Goal: Task Accomplishment & Management: Complete application form

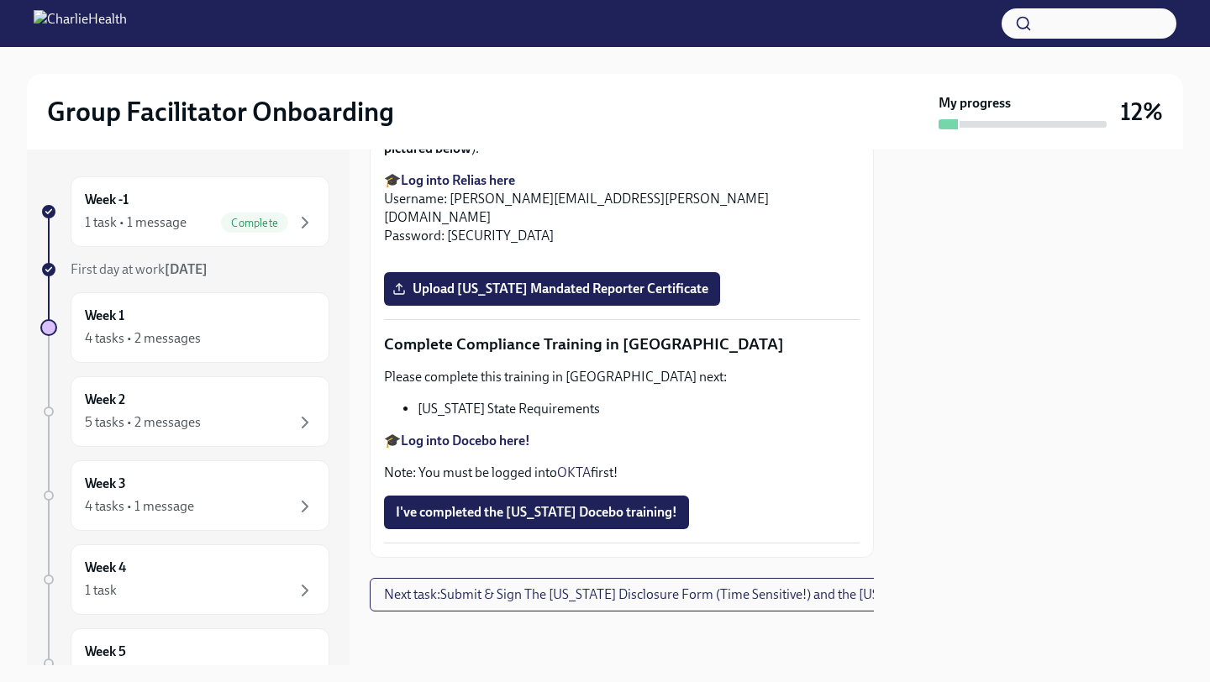
scroll to position [3388, 0]
click at [439, 297] on span "Upload [US_STATE] Mandated Reporter Certificate" at bounding box center [552, 289] width 313 height 17
click at [0, 0] on input "Upload [US_STATE] Mandated Reporter Certificate" at bounding box center [0, 0] width 0 height 0
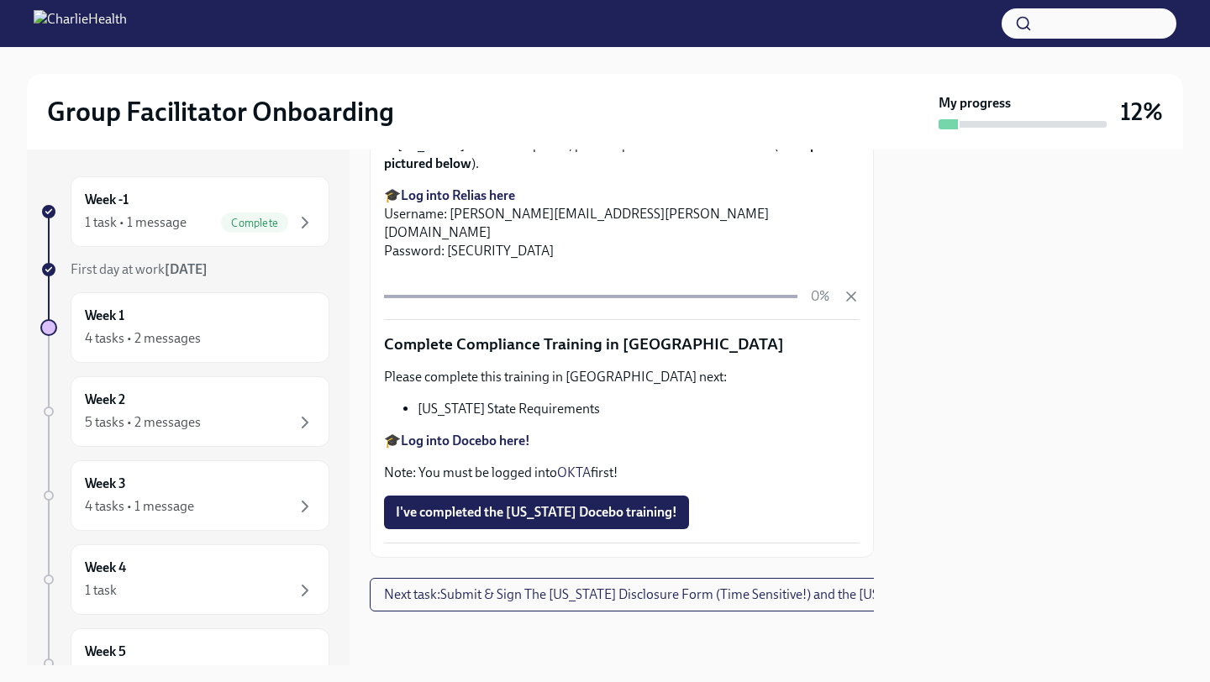
scroll to position [3619, 0]
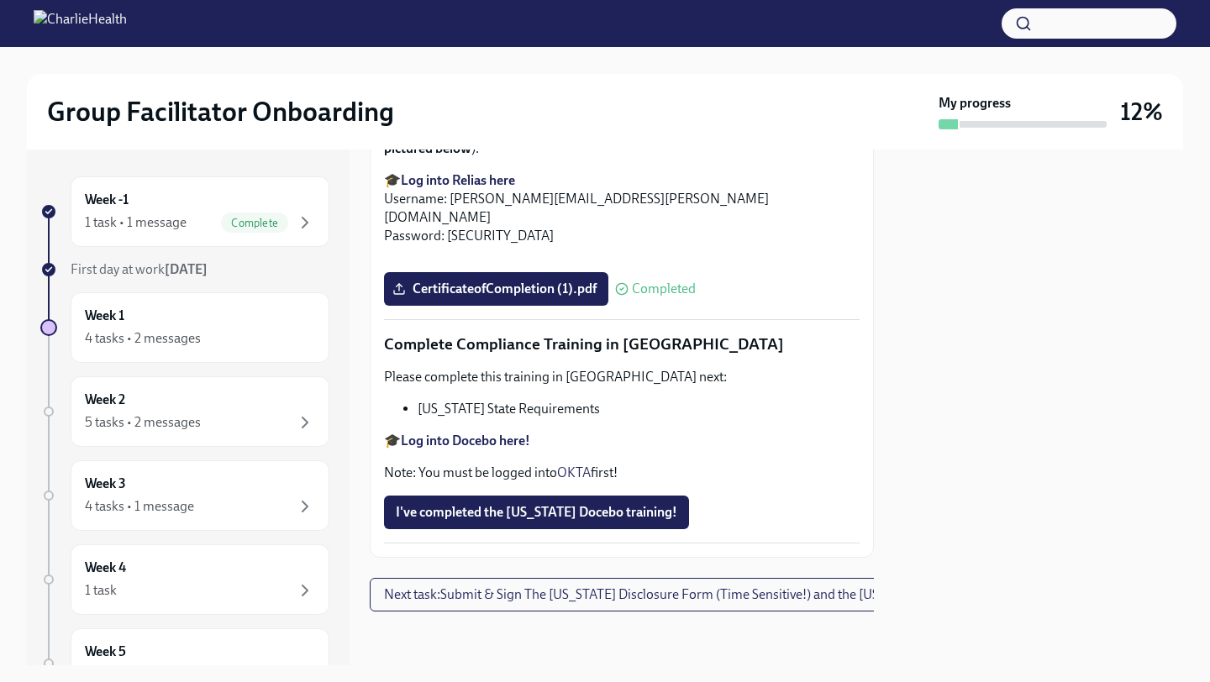
click at [487, 449] on strong "Log into Docebo here!" at bounding box center [465, 441] width 129 height 16
click at [202, 330] on div "4 tasks • 2 messages" at bounding box center [200, 339] width 230 height 20
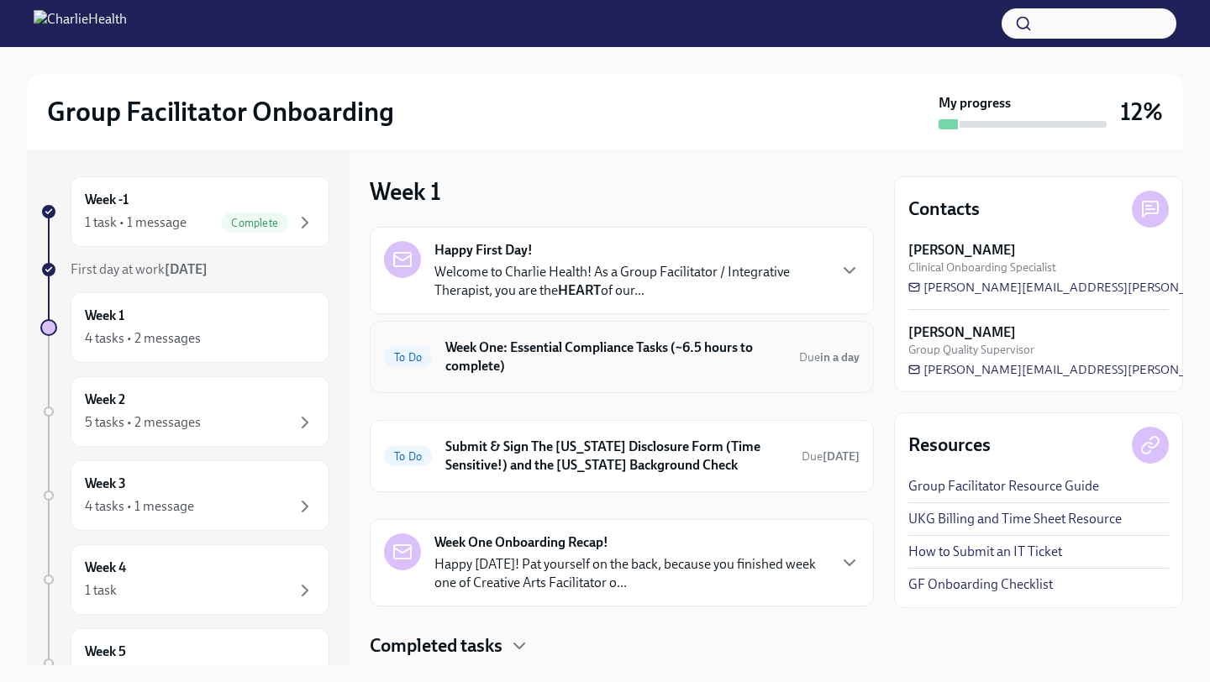
click at [657, 350] on h6 "Week One: Essential Compliance Tasks (~6.5 hours to complete)" at bounding box center [615, 357] width 340 height 37
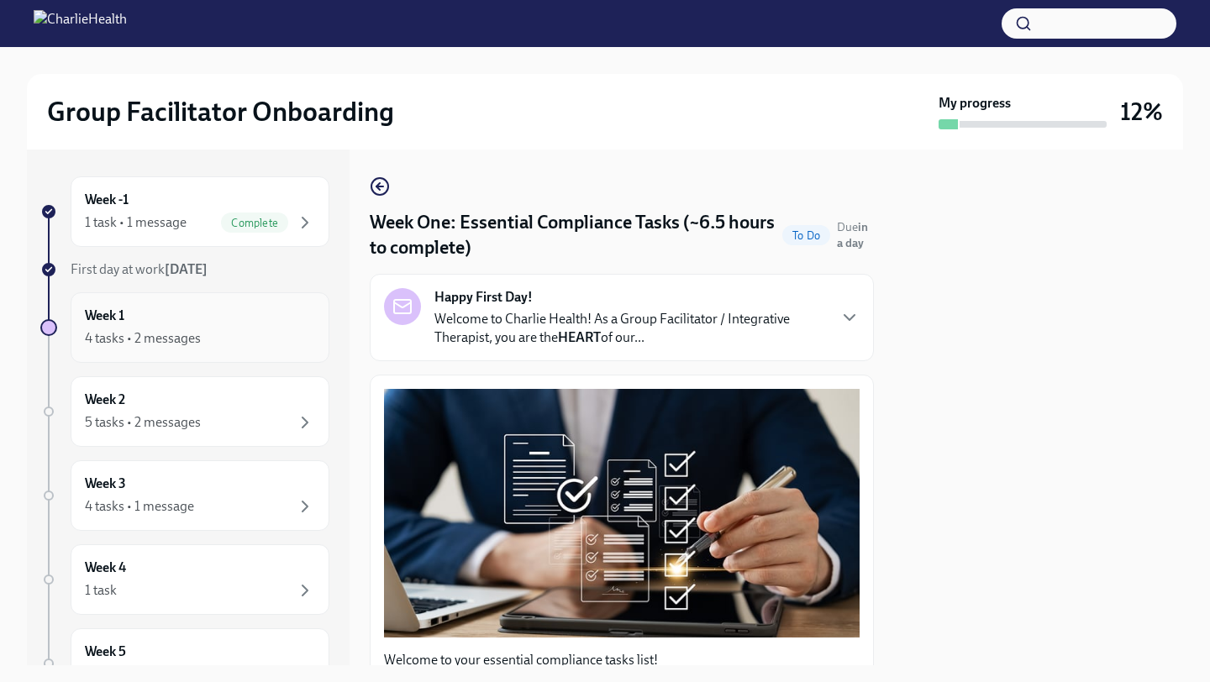
click at [167, 318] on div "Week 1 4 tasks • 2 messages" at bounding box center [200, 328] width 230 height 42
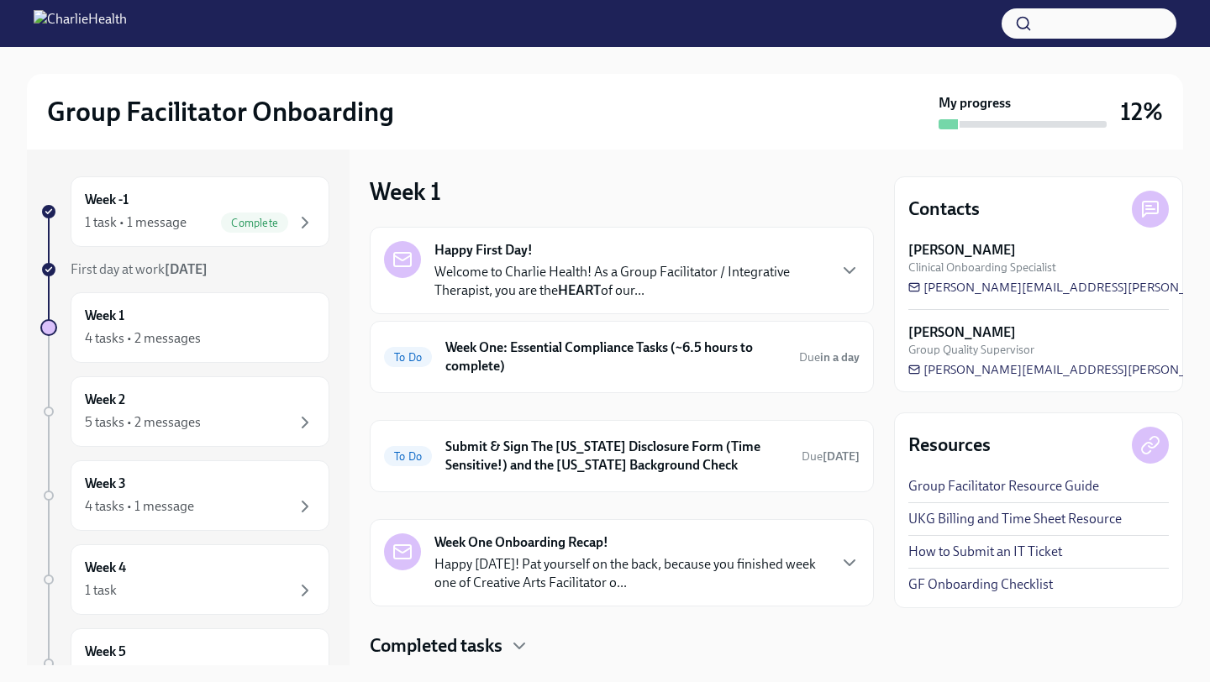
click at [652, 552] on div "Week One Onboarding Recap! Happy [DATE]! Pat yourself on the back, because you …" at bounding box center [630, 563] width 392 height 59
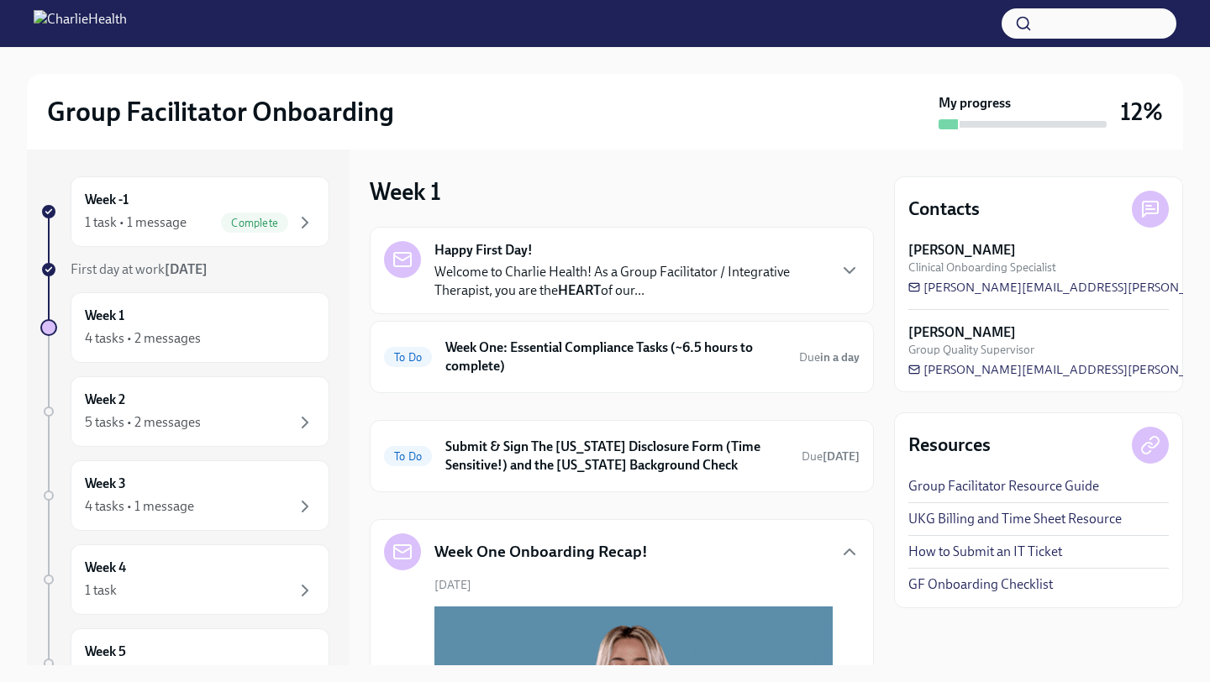
click at [652, 552] on div "Week One Onboarding Recap!" at bounding box center [622, 552] width 476 height 37
click at [838, 552] on div "Week One Onboarding Recap!" at bounding box center [622, 552] width 476 height 37
click at [844, 552] on icon "button" at bounding box center [849, 552] width 20 height 20
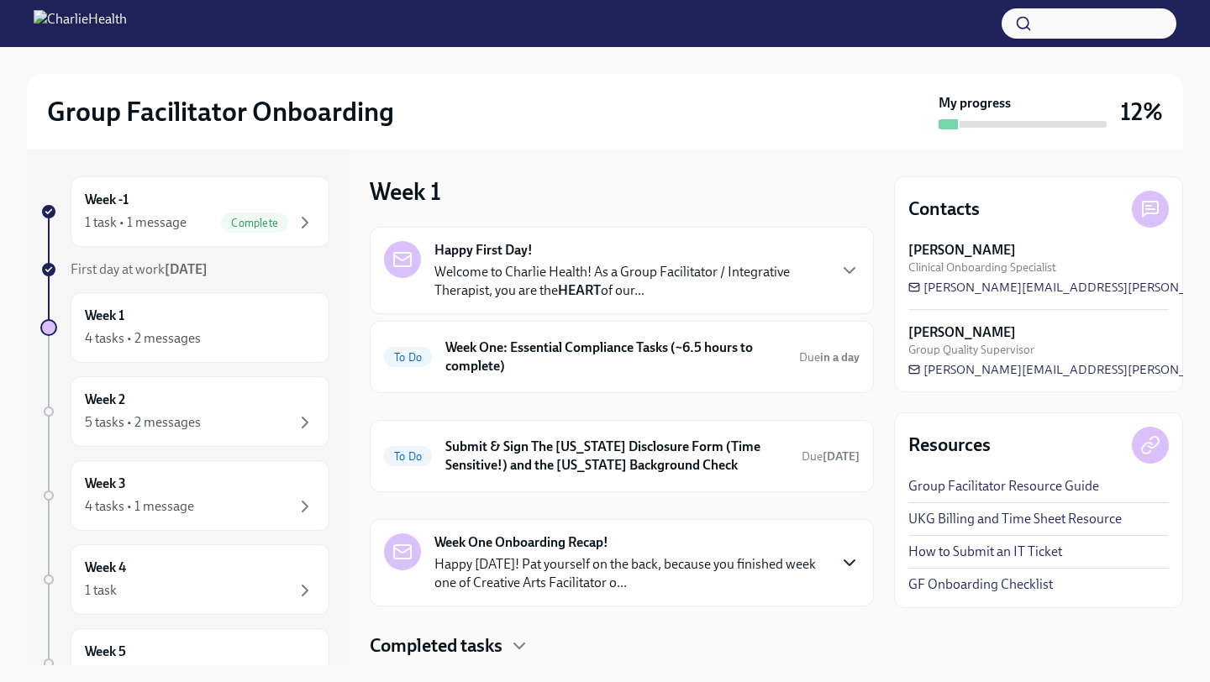
scroll to position [47, 0]
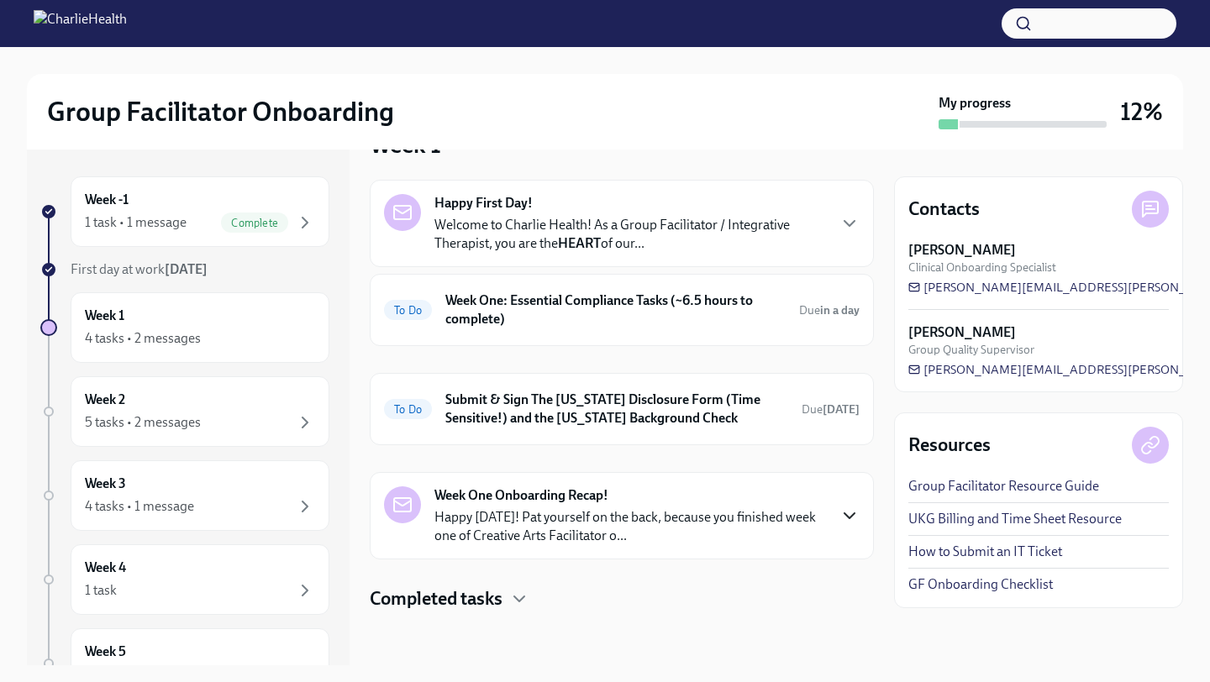
click at [495, 591] on h4 "Completed tasks" at bounding box center [436, 598] width 133 height 25
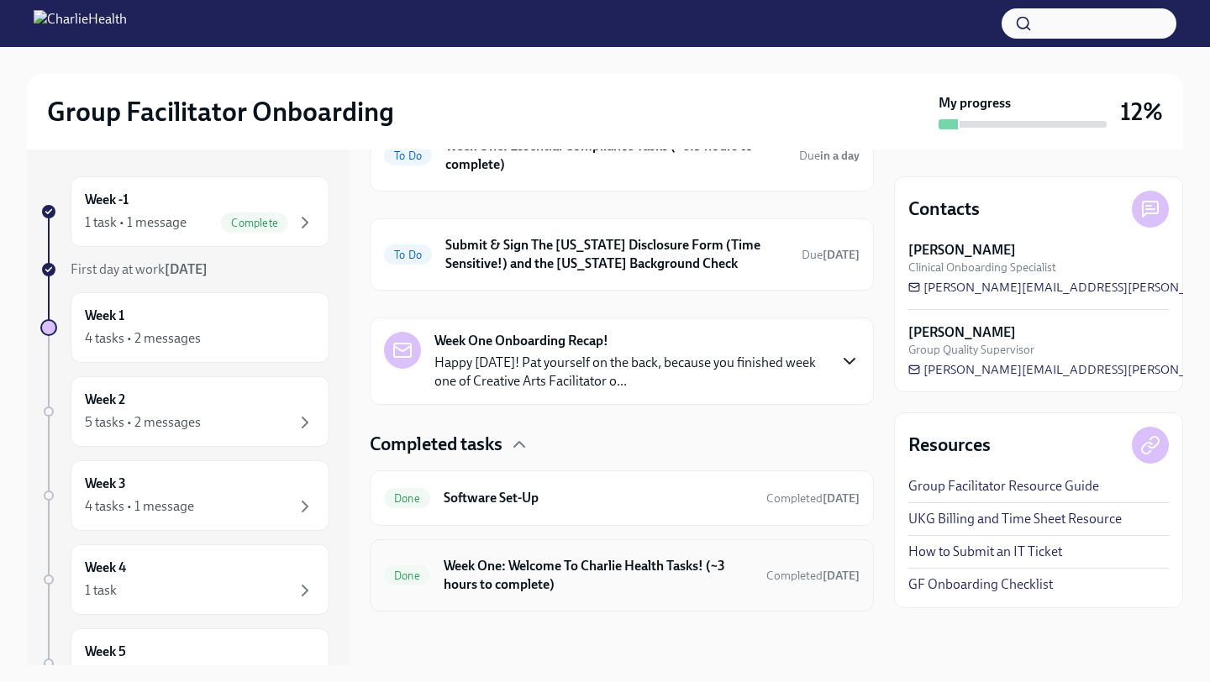
click at [560, 603] on div "Done Week One: Welcome To Charlie Health Tasks! (~3 hours to complete) Complete…" at bounding box center [622, 575] width 504 height 72
click at [565, 584] on h6 "Week One: Welcome To Charlie Health Tasks! (~3 hours to complete)" at bounding box center [598, 575] width 309 height 37
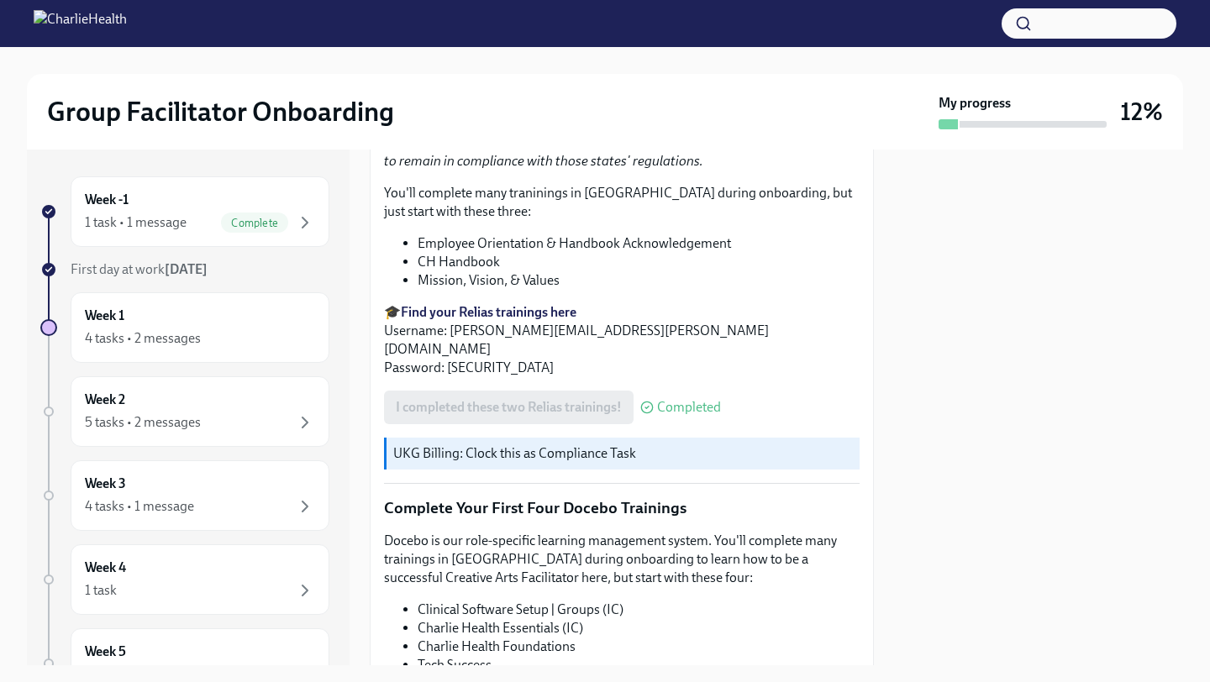
scroll to position [2109, 0]
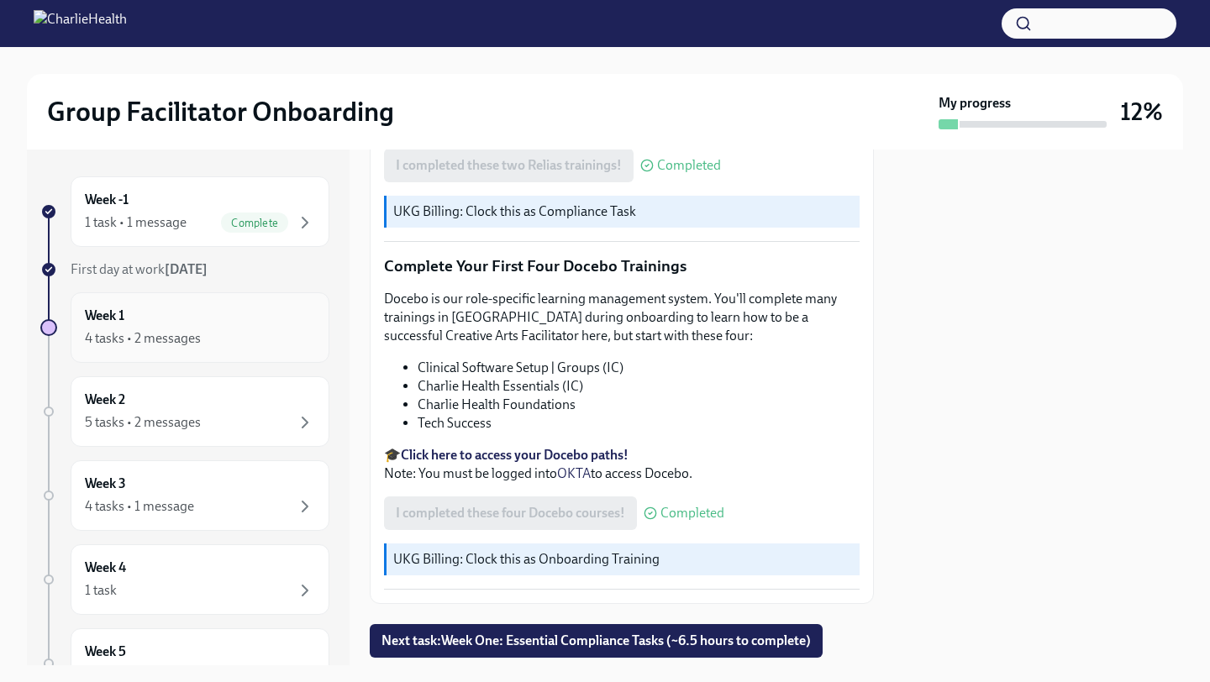
click at [225, 334] on div "4 tasks • 2 messages" at bounding box center [200, 339] width 230 height 20
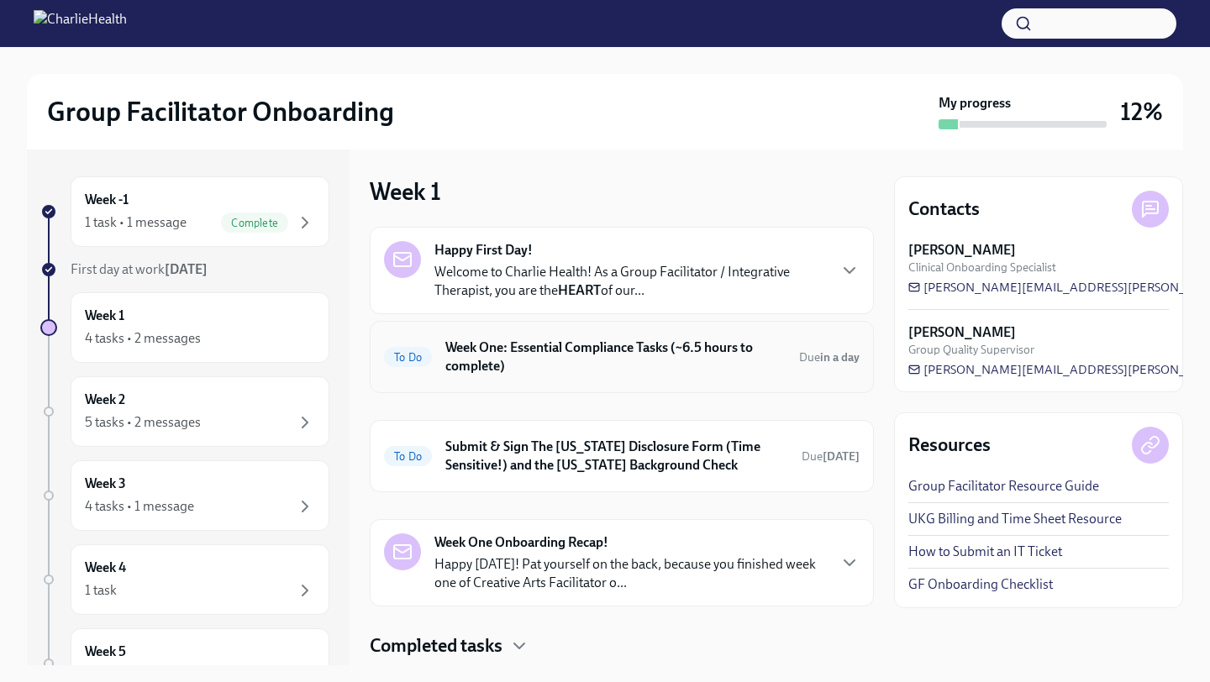
click at [520, 344] on h6 "Week One: Essential Compliance Tasks (~6.5 hours to complete)" at bounding box center [615, 357] width 340 height 37
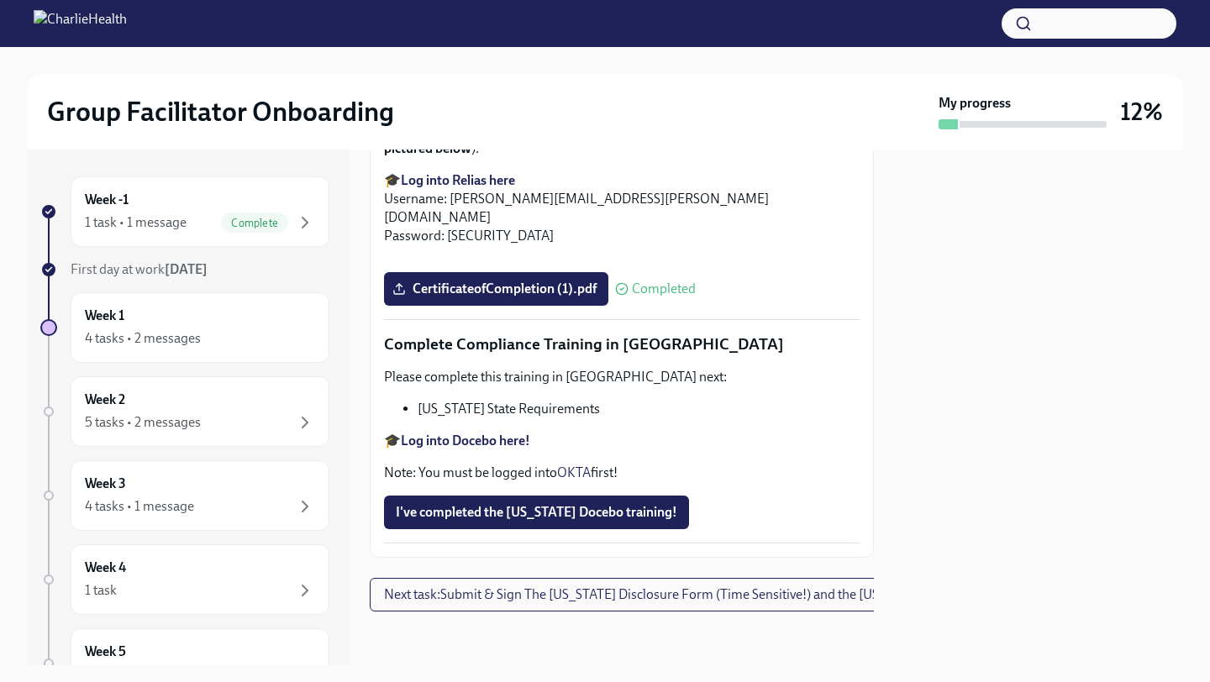
scroll to position [3504, 0]
click at [220, 330] on div "4 tasks • 2 messages" at bounding box center [200, 339] width 230 height 20
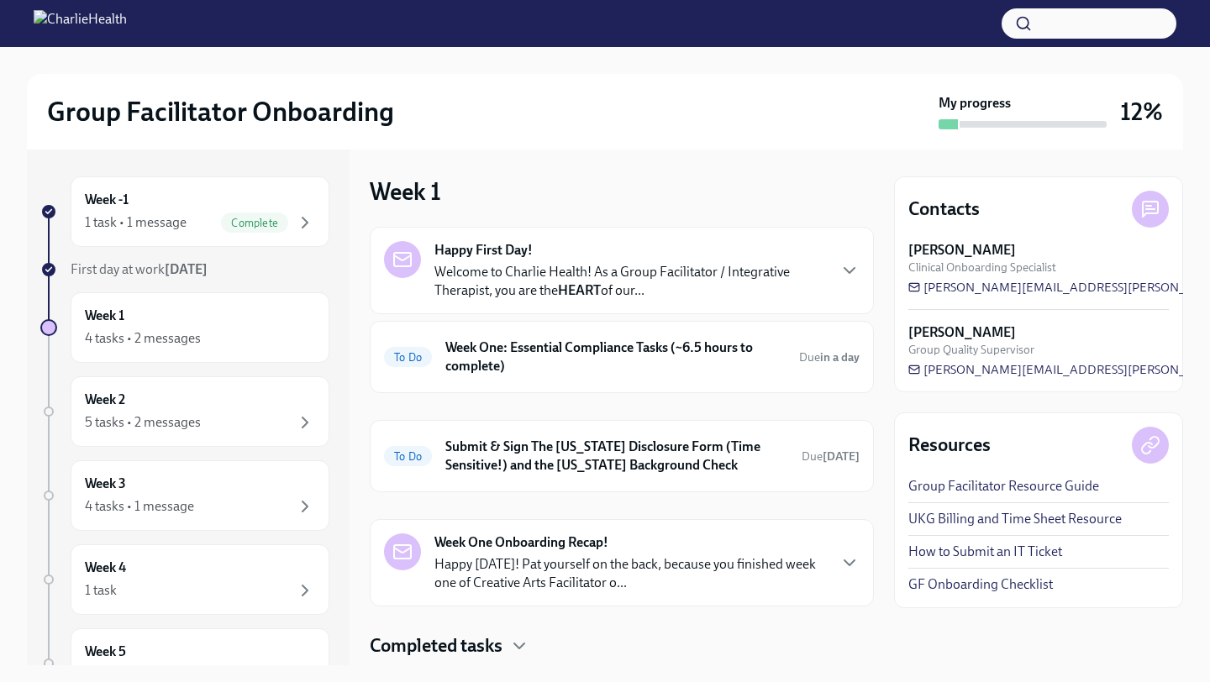
scroll to position [47, 0]
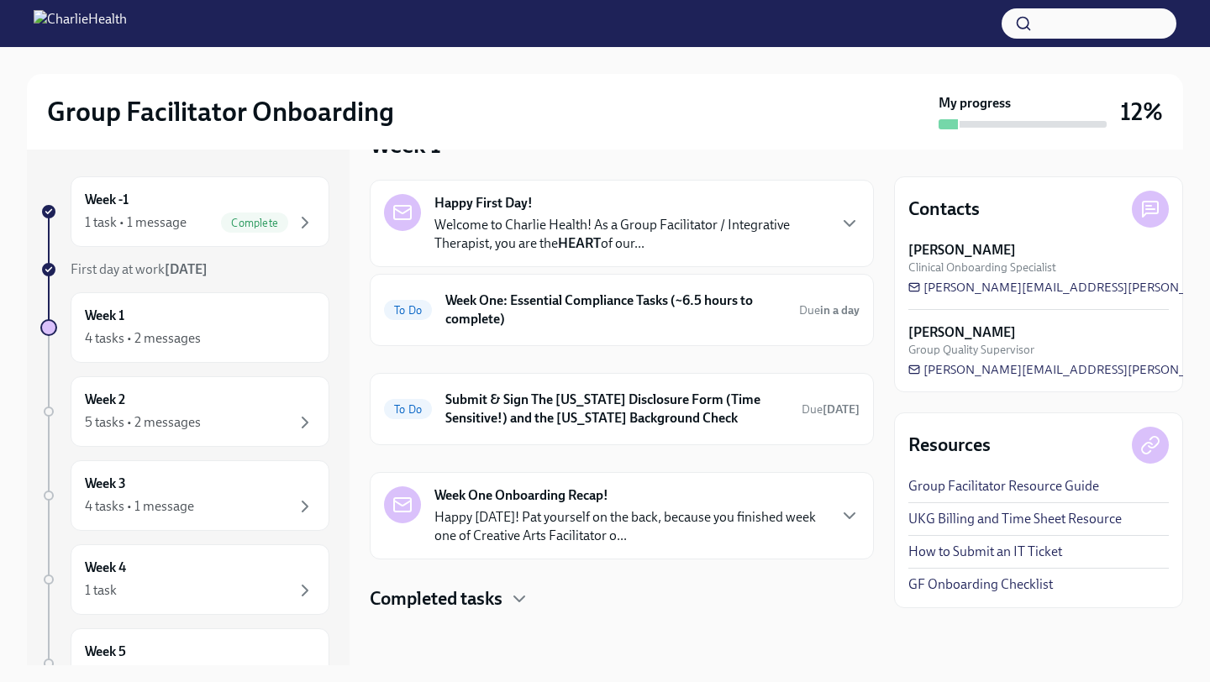
click at [469, 597] on h4 "Completed tasks" at bounding box center [436, 598] width 133 height 25
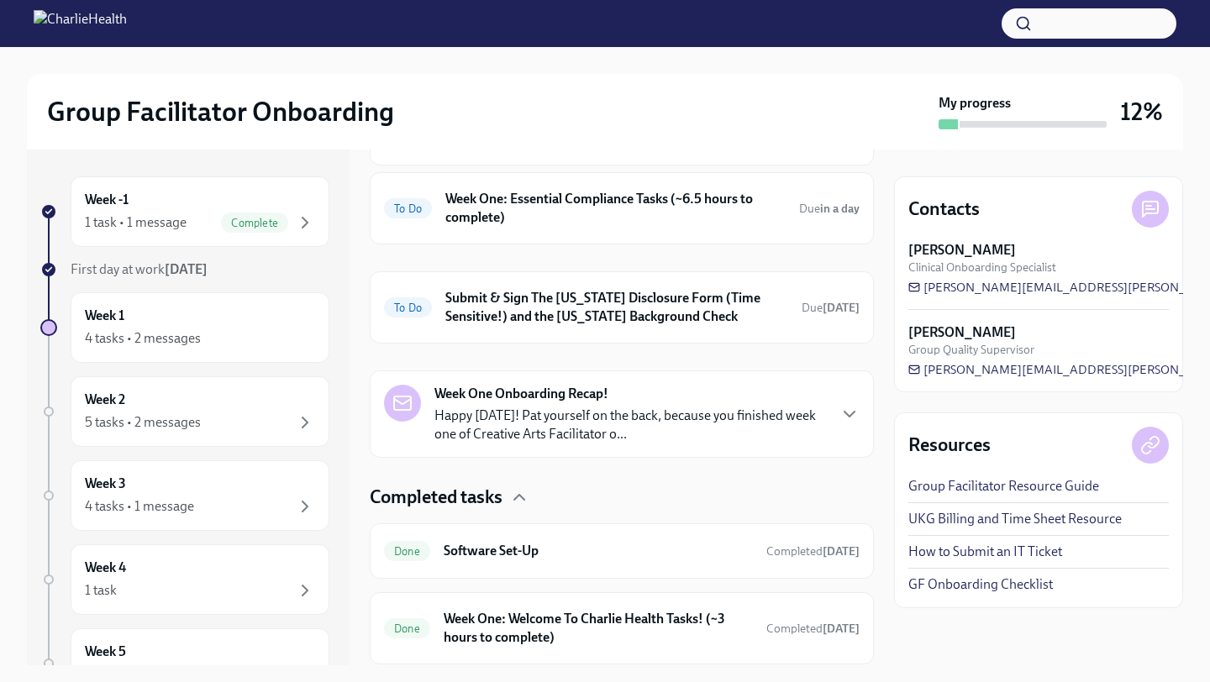
scroll to position [202, 0]
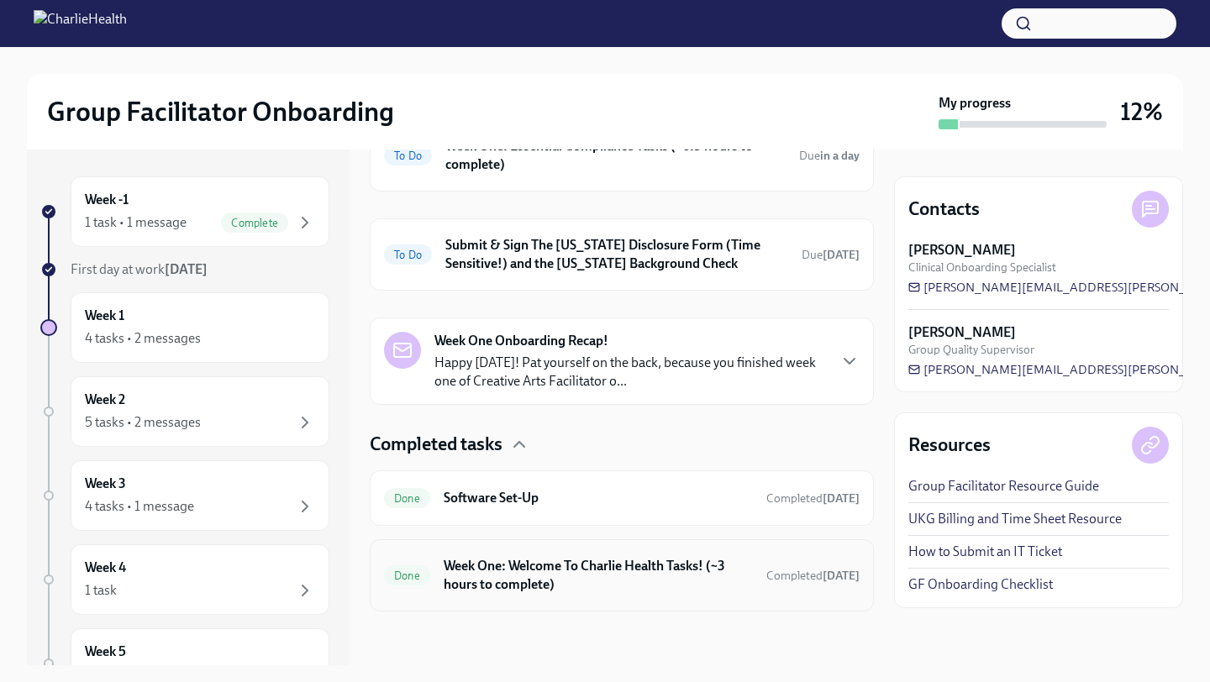
click at [525, 564] on h6 "Week One: Welcome To Charlie Health Tasks! (~3 hours to complete)" at bounding box center [598, 575] width 309 height 37
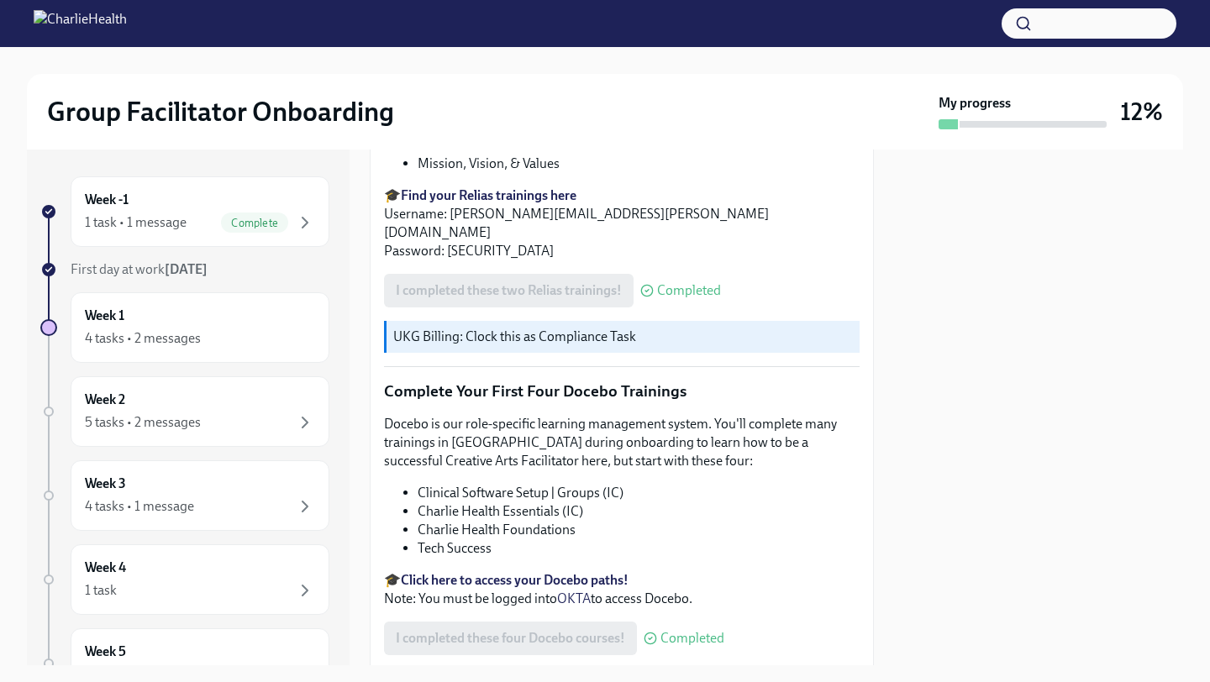
scroll to position [2137, 0]
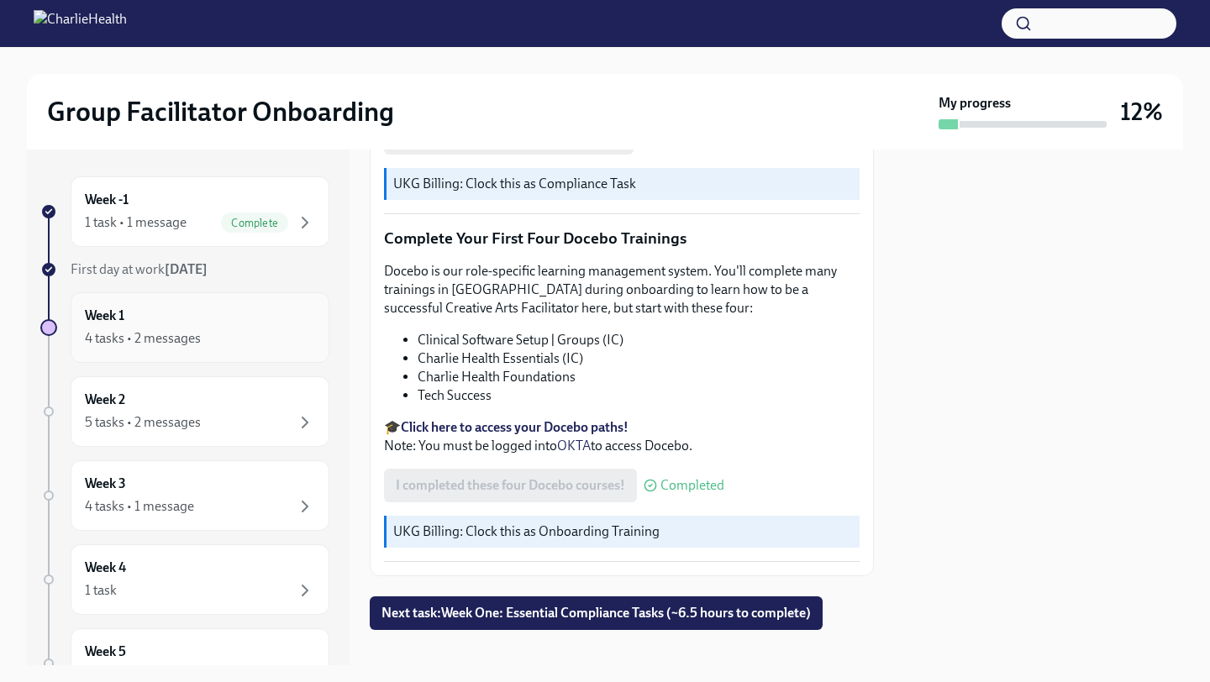
click at [187, 295] on div "Week 1 4 tasks • 2 messages" at bounding box center [200, 327] width 259 height 71
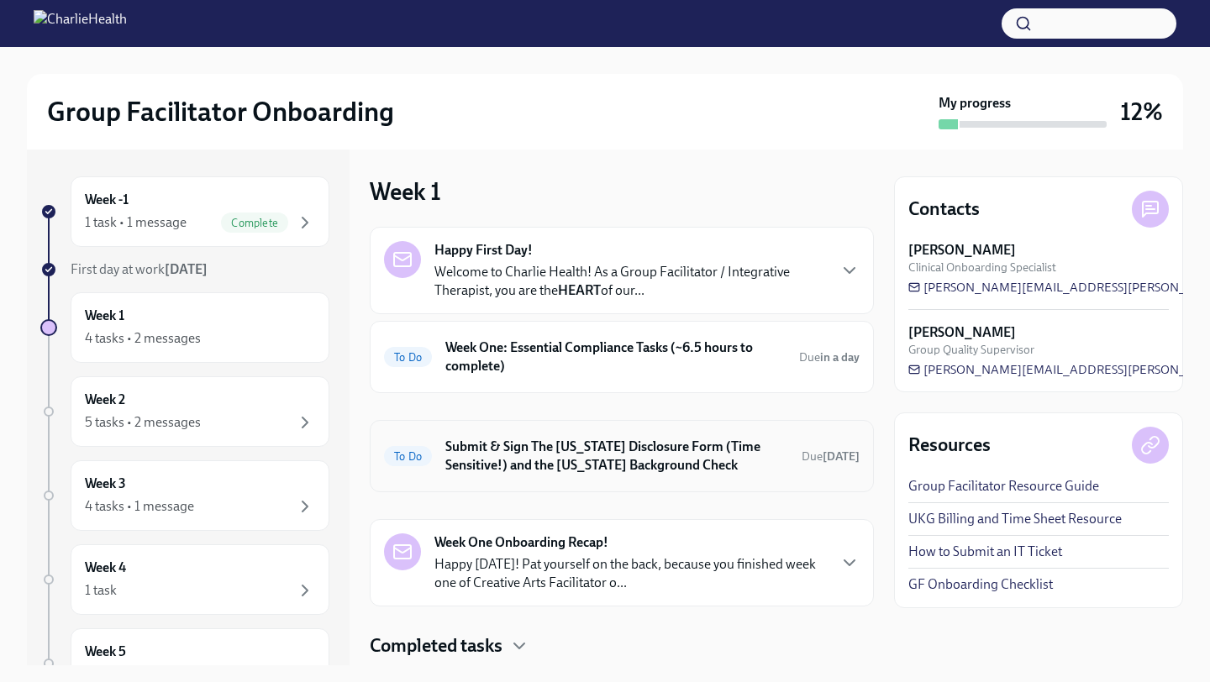
click at [603, 468] on h6 "Submit & Sign The [US_STATE] Disclosure Form (Time Sensitive!) and the [US_STAT…" at bounding box center [616, 456] width 343 height 37
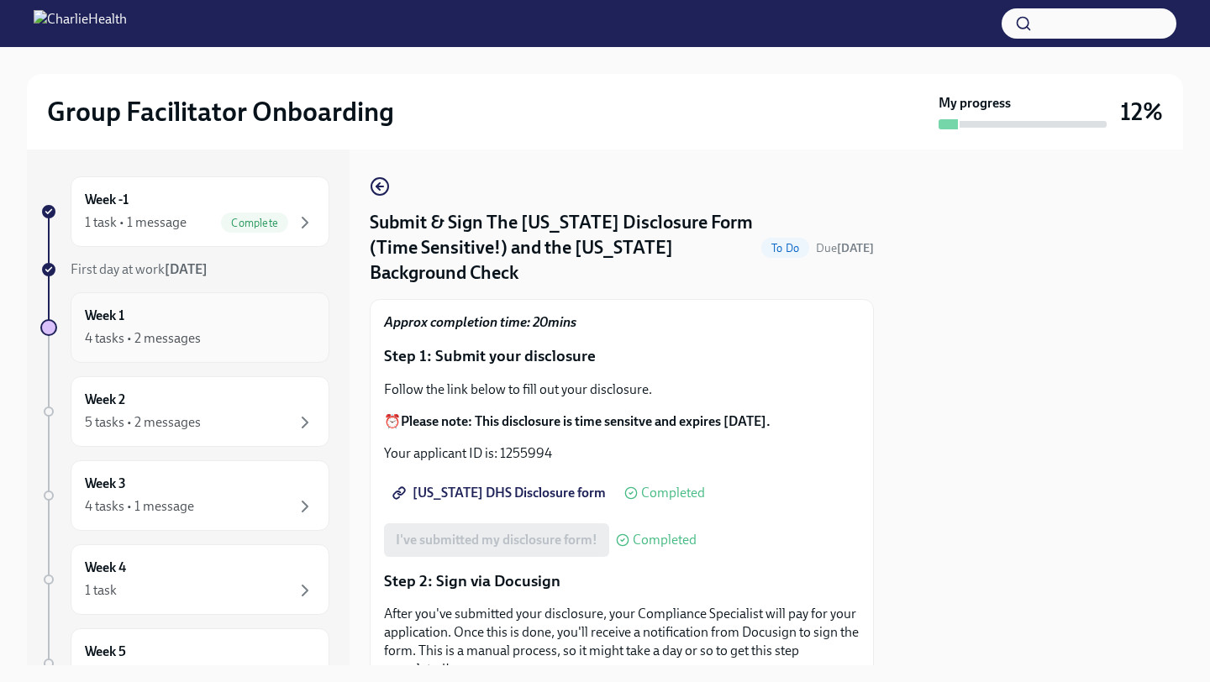
click at [197, 330] on div "4 tasks • 2 messages" at bounding box center [143, 338] width 116 height 18
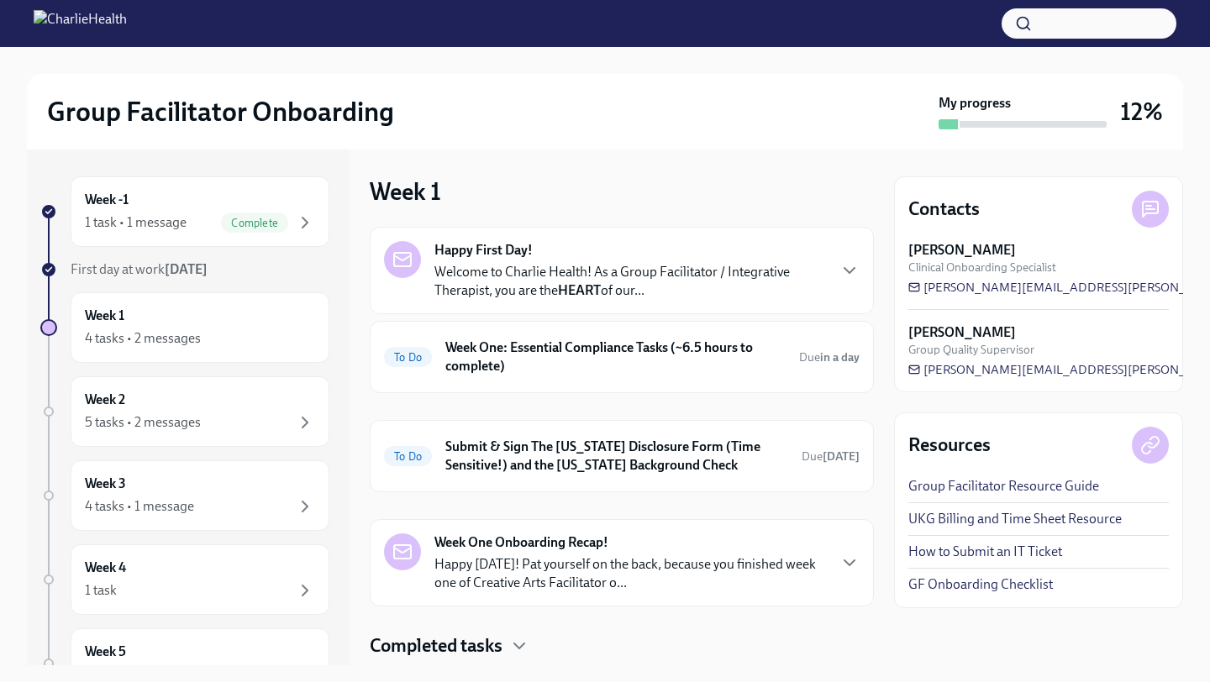
click at [629, 290] on p "Welcome to Charlie Health! As a Group Facilitator / Integrative Therapist, you …" at bounding box center [630, 281] width 392 height 37
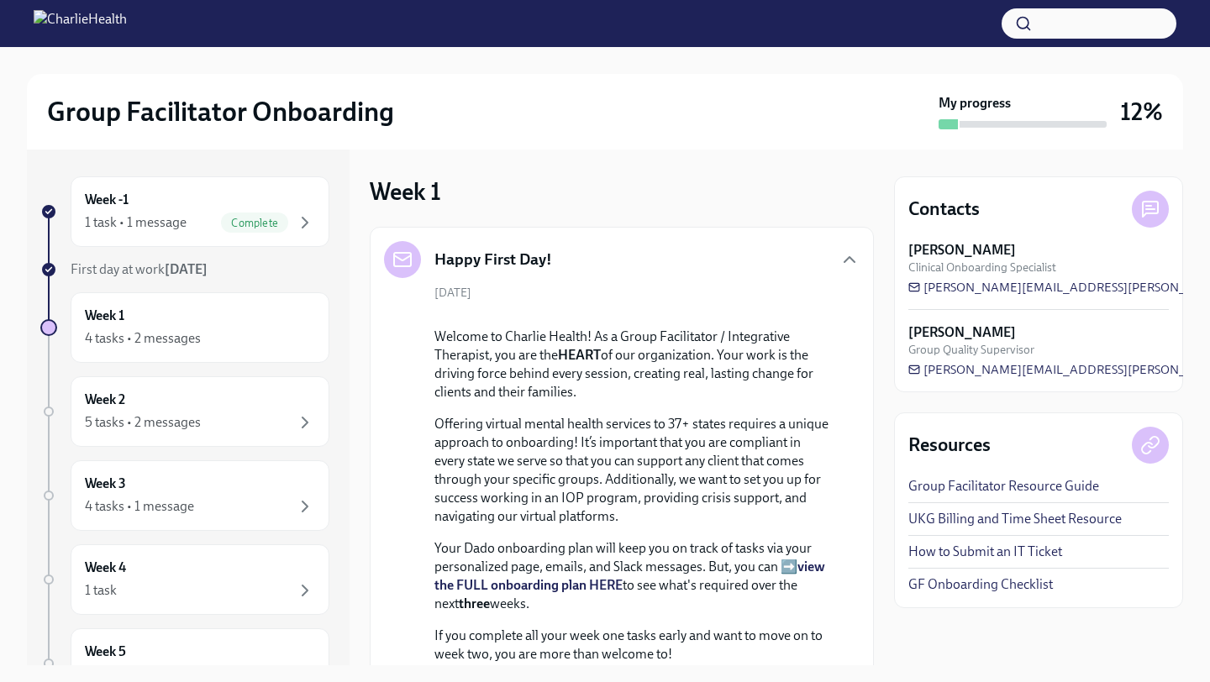
click at [654, 273] on div "Happy First Day!" at bounding box center [622, 259] width 476 height 37
click at [842, 266] on icon "button" at bounding box center [849, 260] width 20 height 20
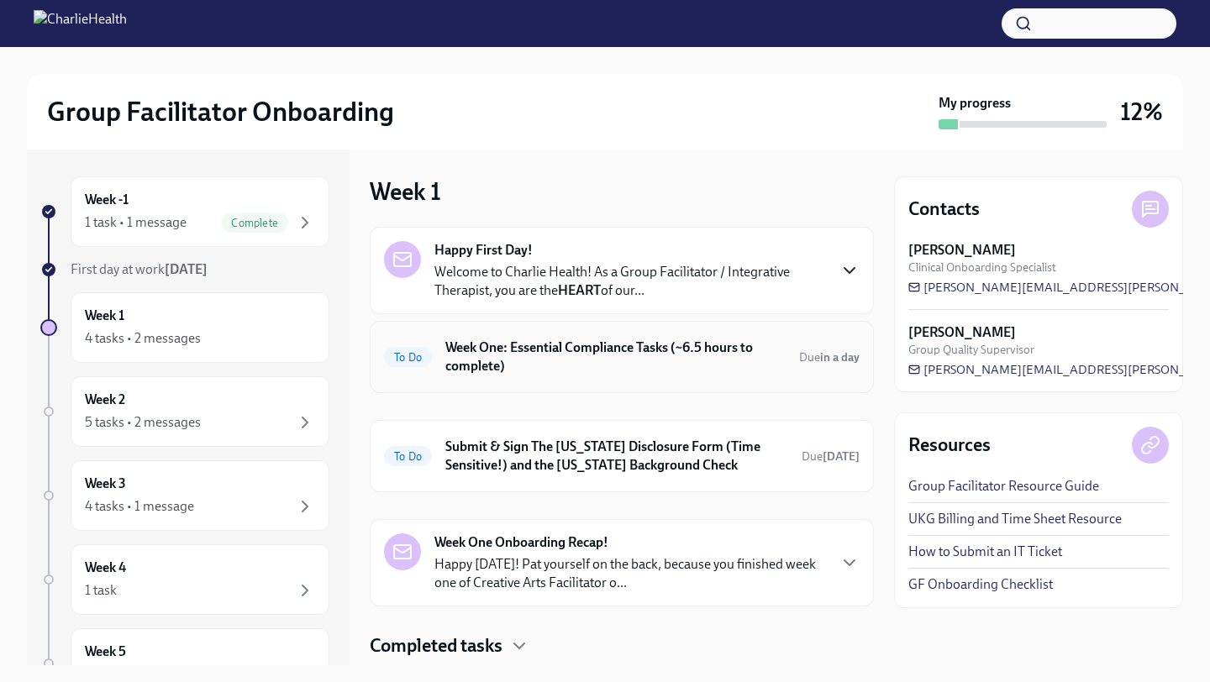
click at [660, 351] on h6 "Week One: Essential Compliance Tasks (~6.5 hours to complete)" at bounding box center [615, 357] width 340 height 37
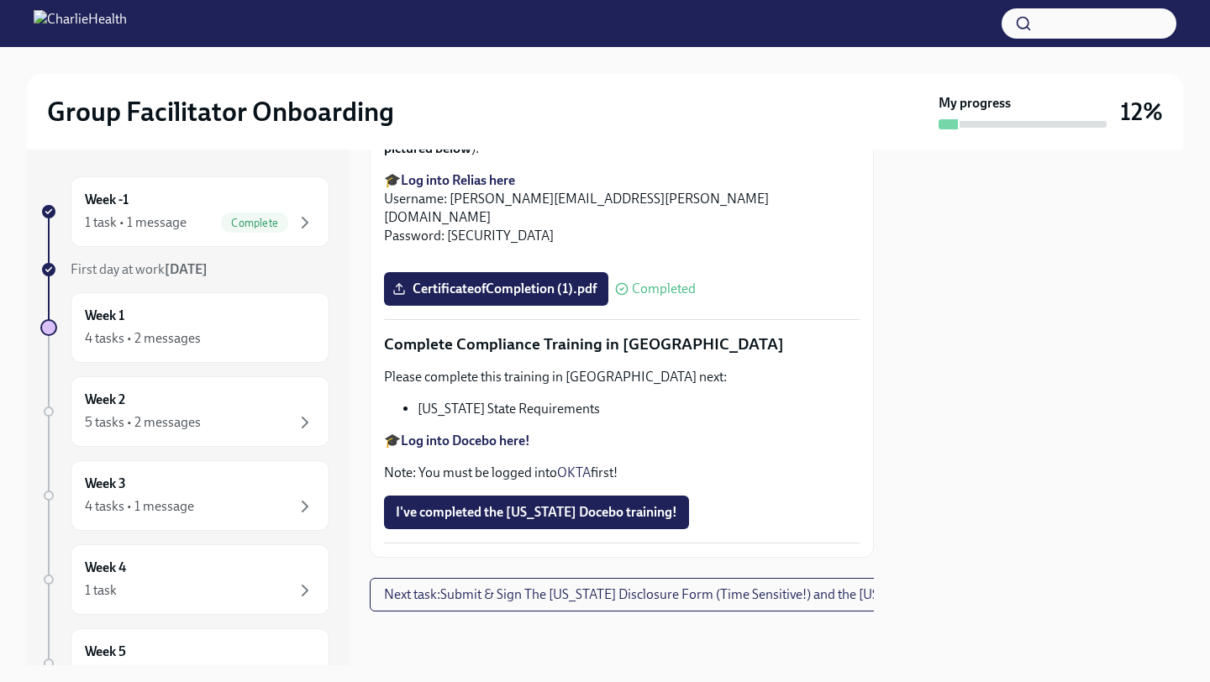
scroll to position [3651, 0]
click at [564, 519] on span "I've completed the [US_STATE] Docebo training!" at bounding box center [536, 512] width 281 height 17
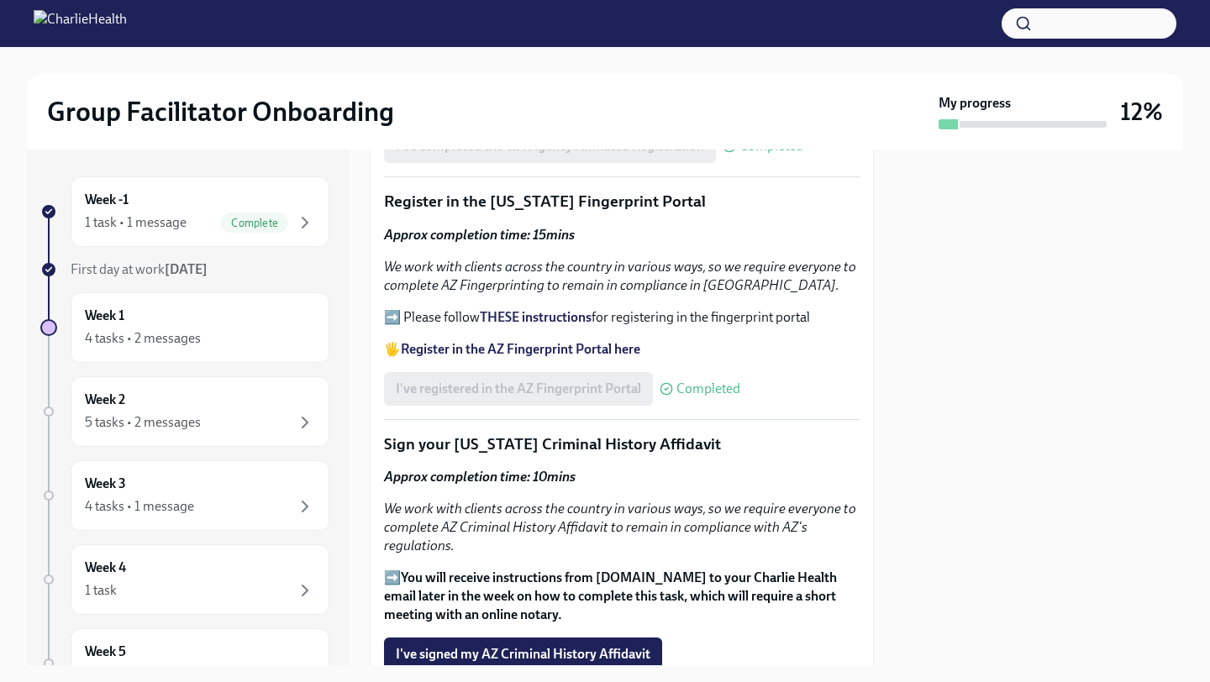
scroll to position [1934, 0]
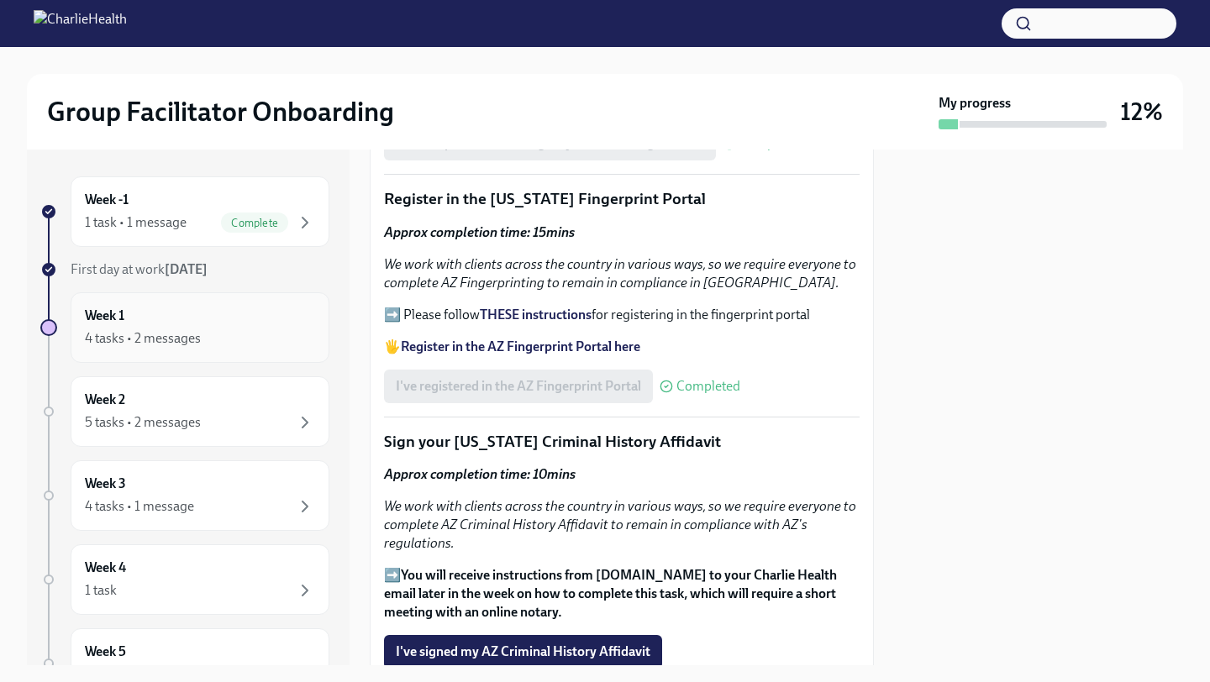
click at [213, 321] on div "Week 1 4 tasks • 2 messages" at bounding box center [200, 328] width 230 height 42
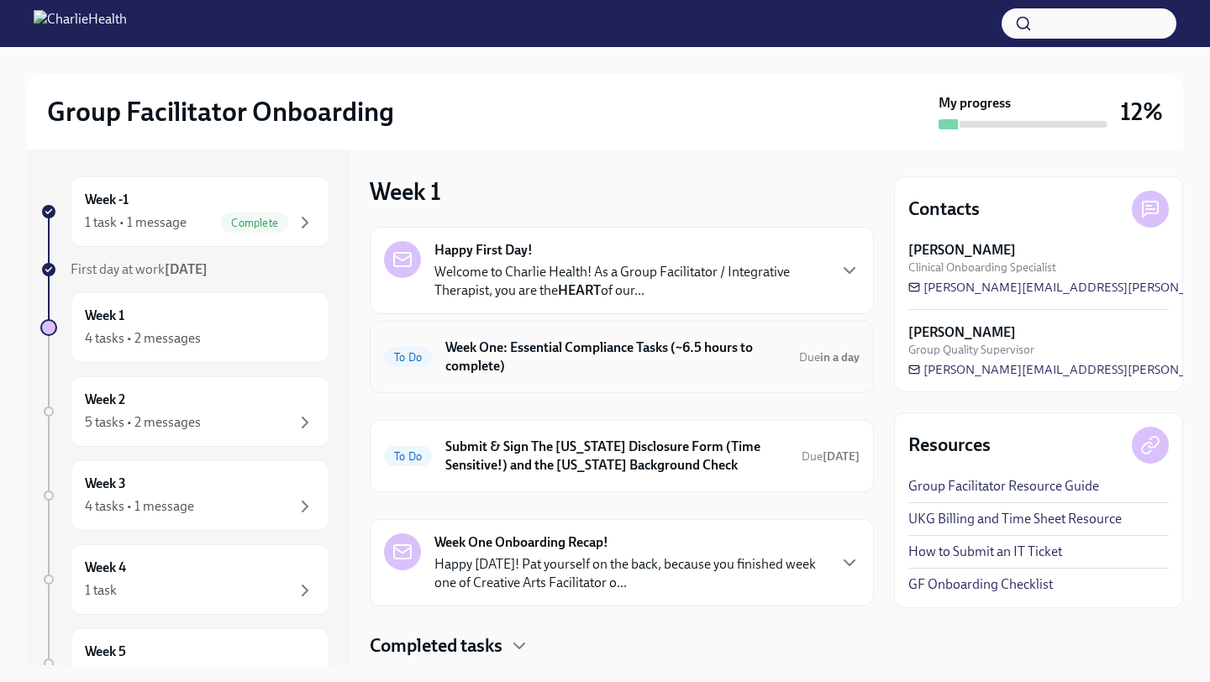
click at [609, 359] on h6 "Week One: Essential Compliance Tasks (~6.5 hours to complete)" at bounding box center [615, 357] width 340 height 37
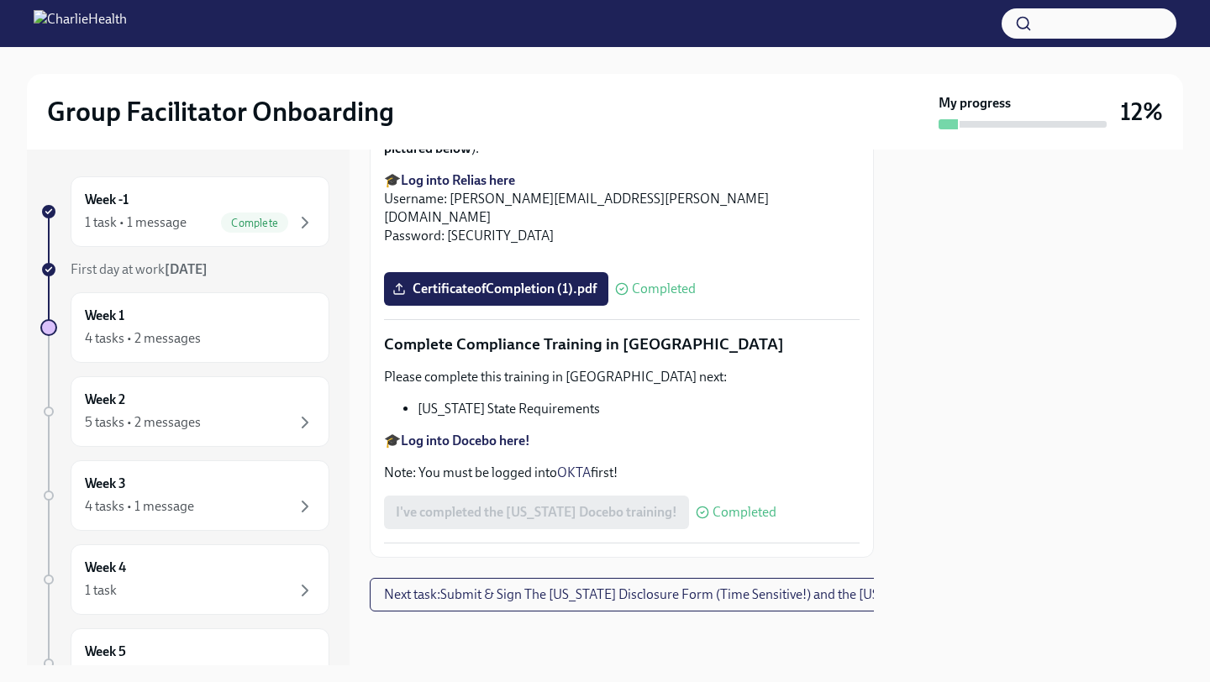
scroll to position [3651, 0]
click at [238, 316] on div "Week 1 4 tasks • 2 messages" at bounding box center [200, 328] width 230 height 42
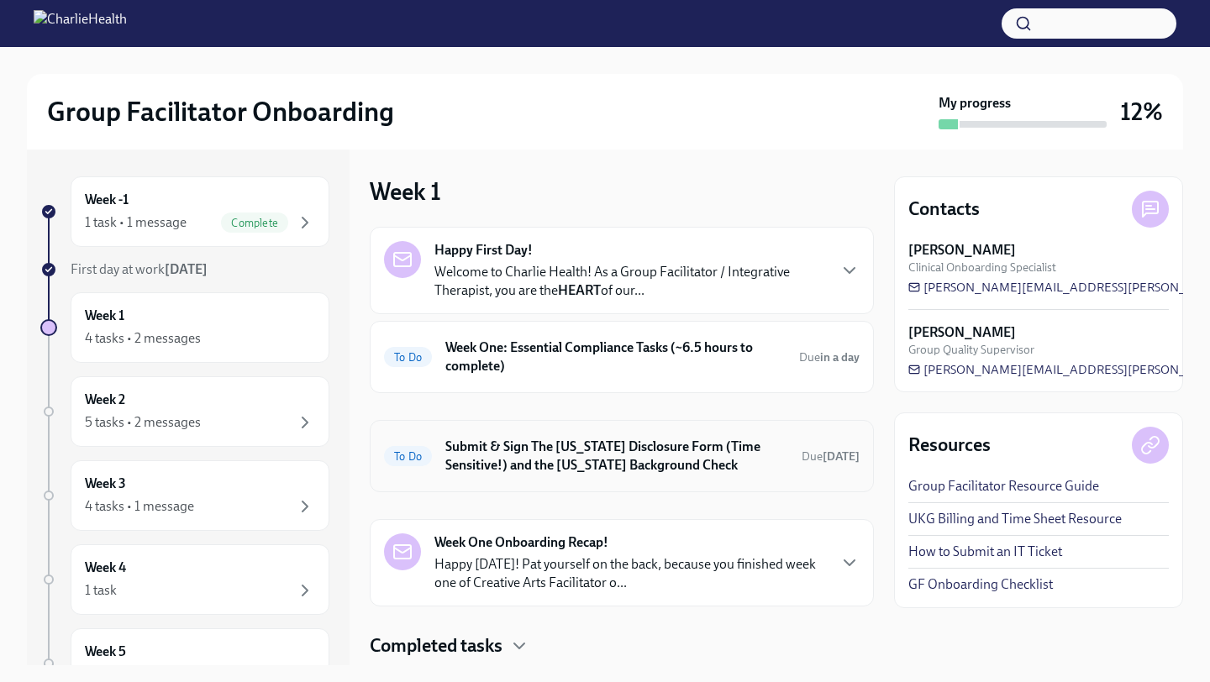
click at [703, 471] on h6 "Submit & Sign The [US_STATE] Disclosure Form (Time Sensitive!) and the [US_STAT…" at bounding box center [616, 456] width 343 height 37
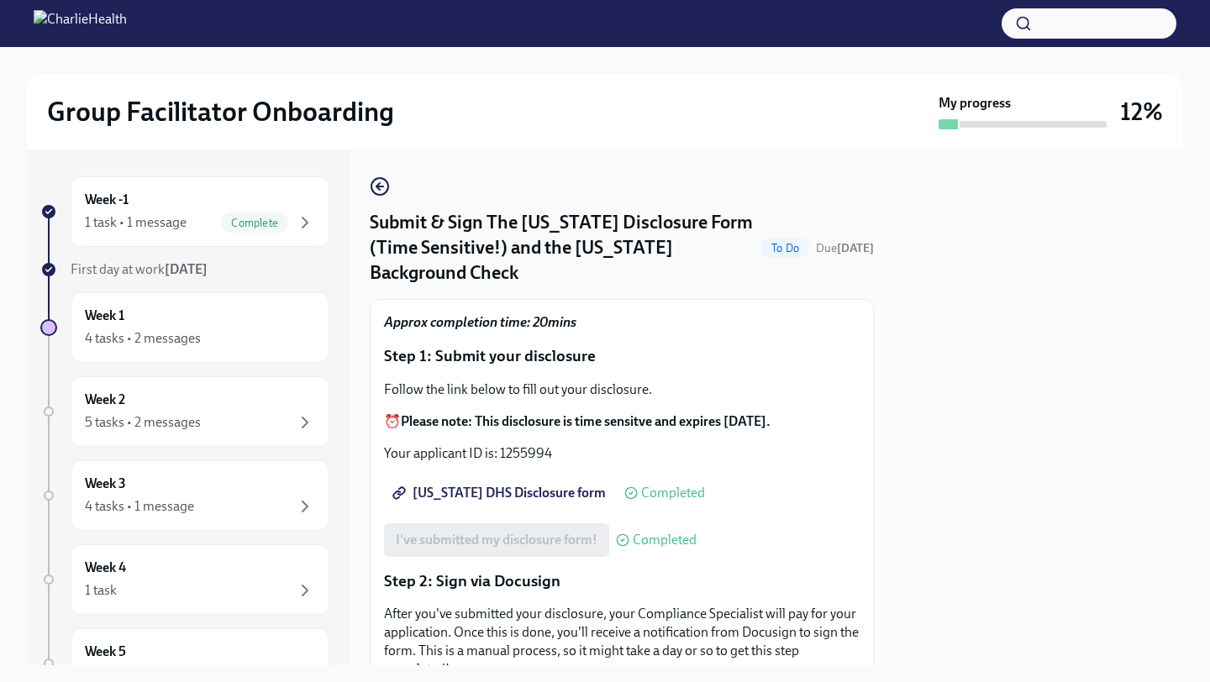
click at [780, 176] on div "Submit & Sign The [US_STATE] Disclosure Form (Time Sensitive!) and the [US_STAT…" at bounding box center [622, 678] width 504 height 1005
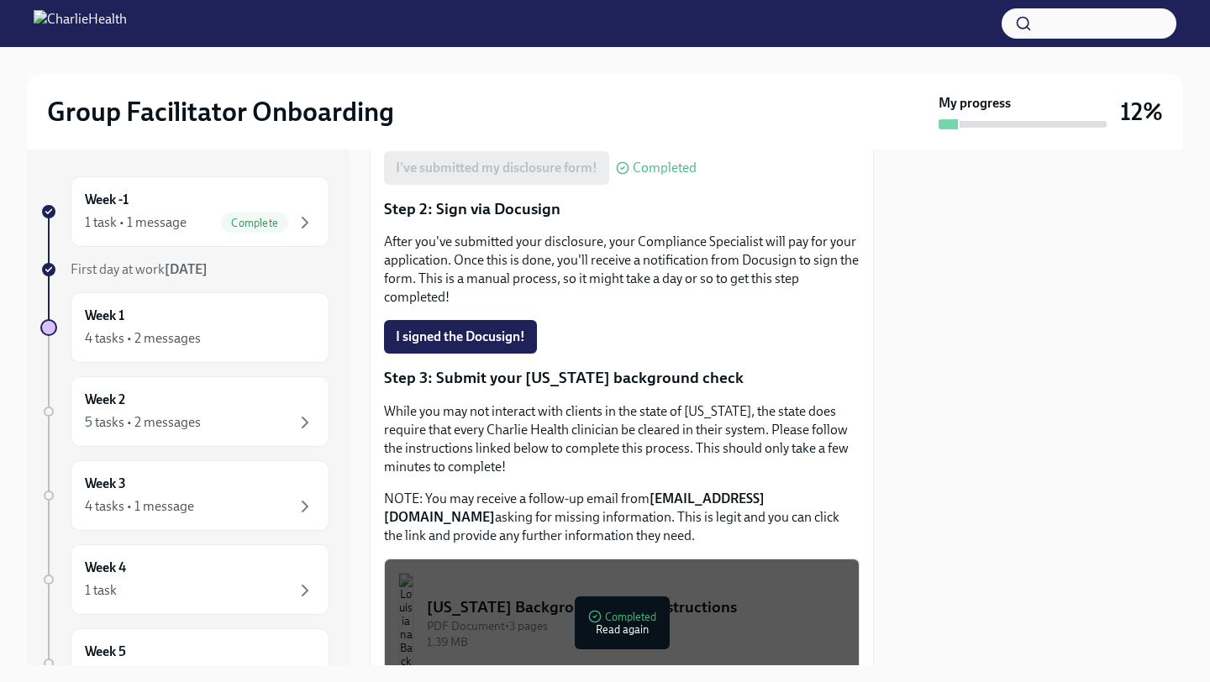
scroll to position [544, 0]
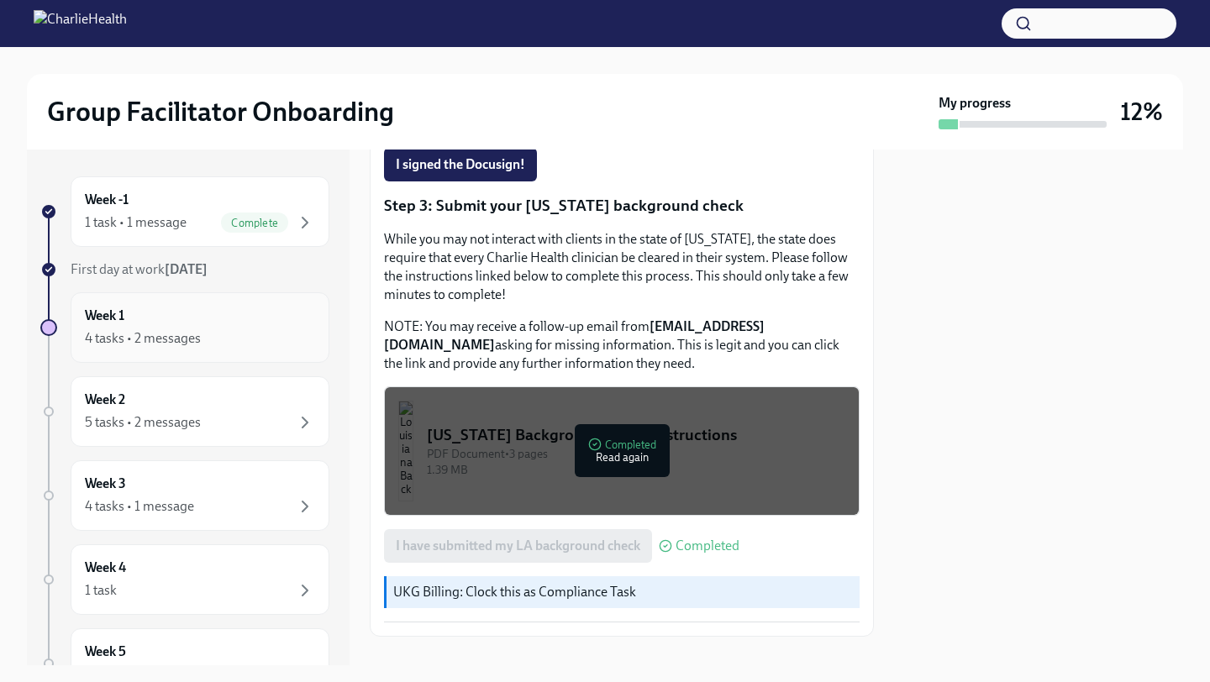
click at [218, 318] on div "Week 1 4 tasks • 2 messages" at bounding box center [200, 328] width 230 height 42
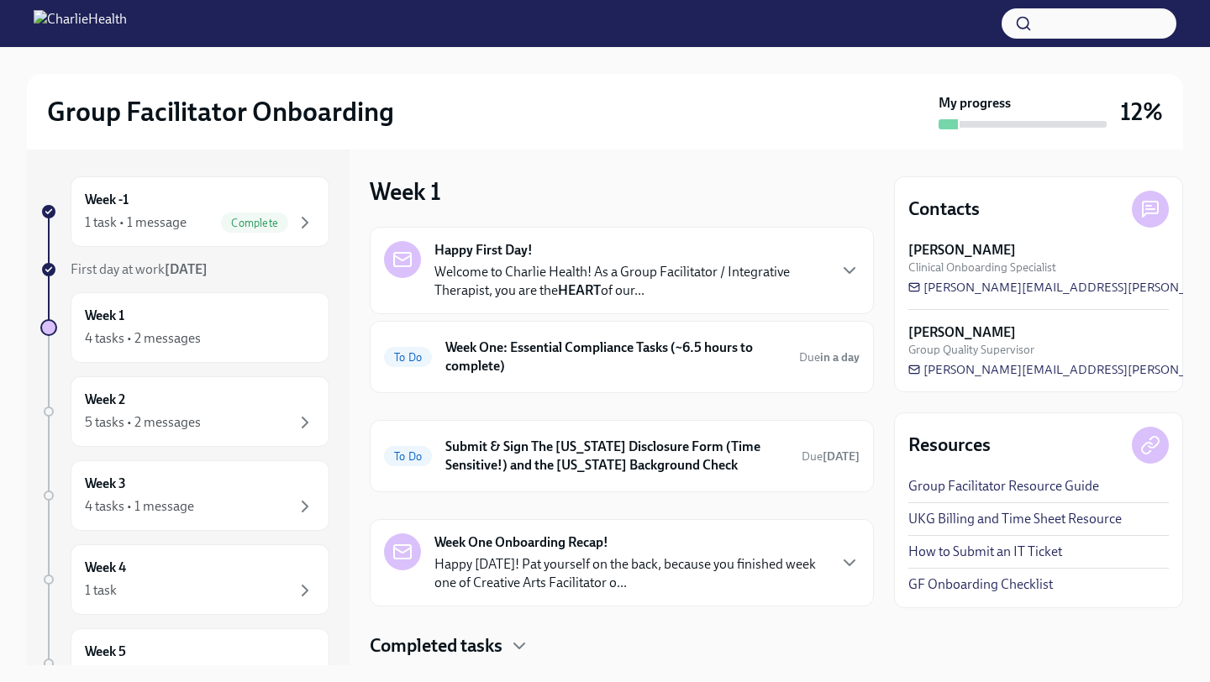
click at [681, 571] on p "Happy [DATE]! Pat yourself on the back, because you finished week one of Creati…" at bounding box center [630, 573] width 392 height 37
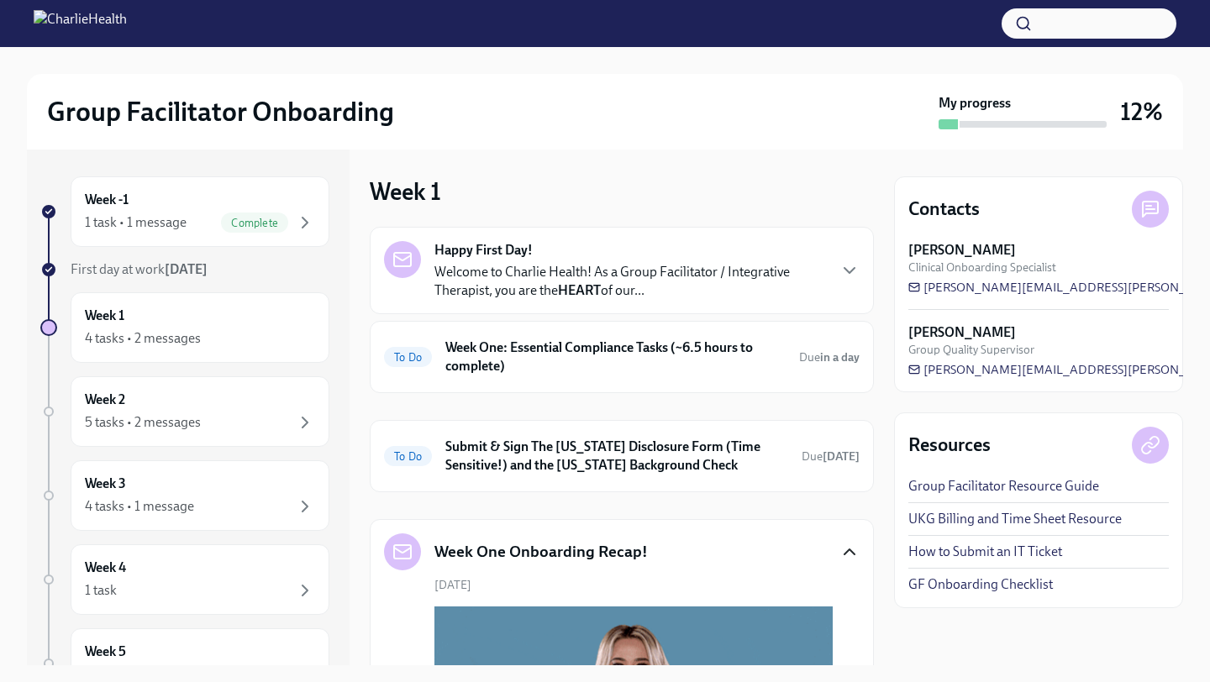
click at [844, 551] on icon "button" at bounding box center [849, 552] width 20 height 20
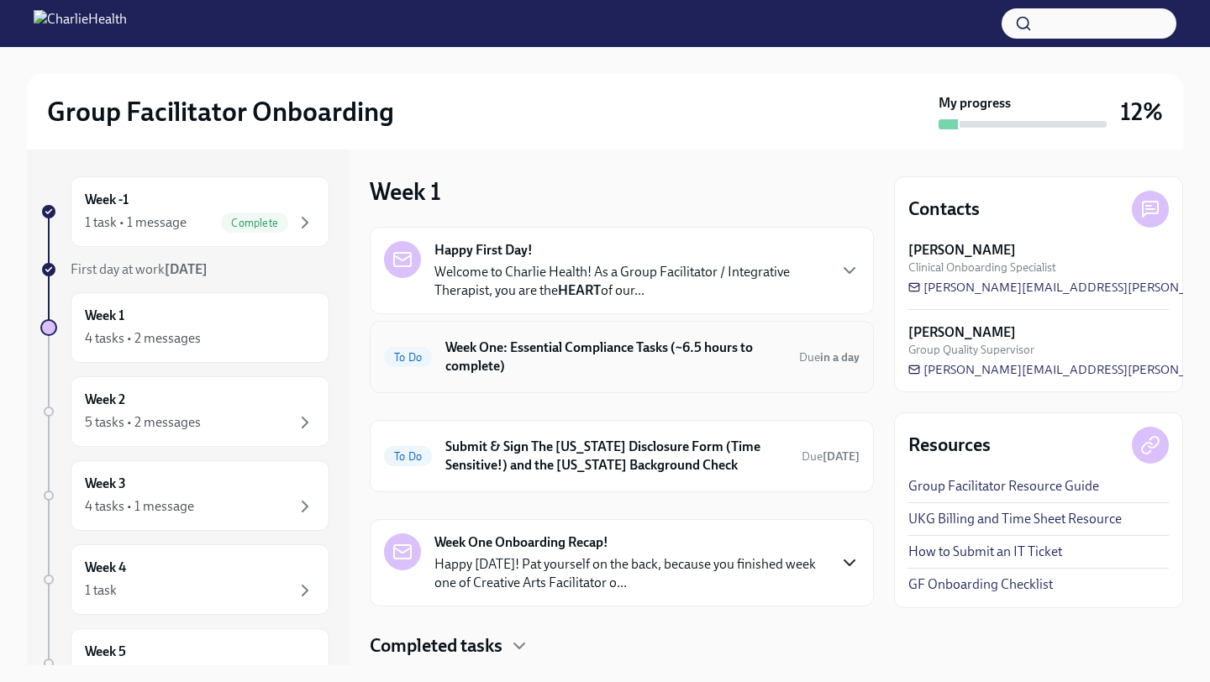
click at [618, 355] on h6 "Week One: Essential Compliance Tasks (~6.5 hours to complete)" at bounding box center [615, 357] width 340 height 37
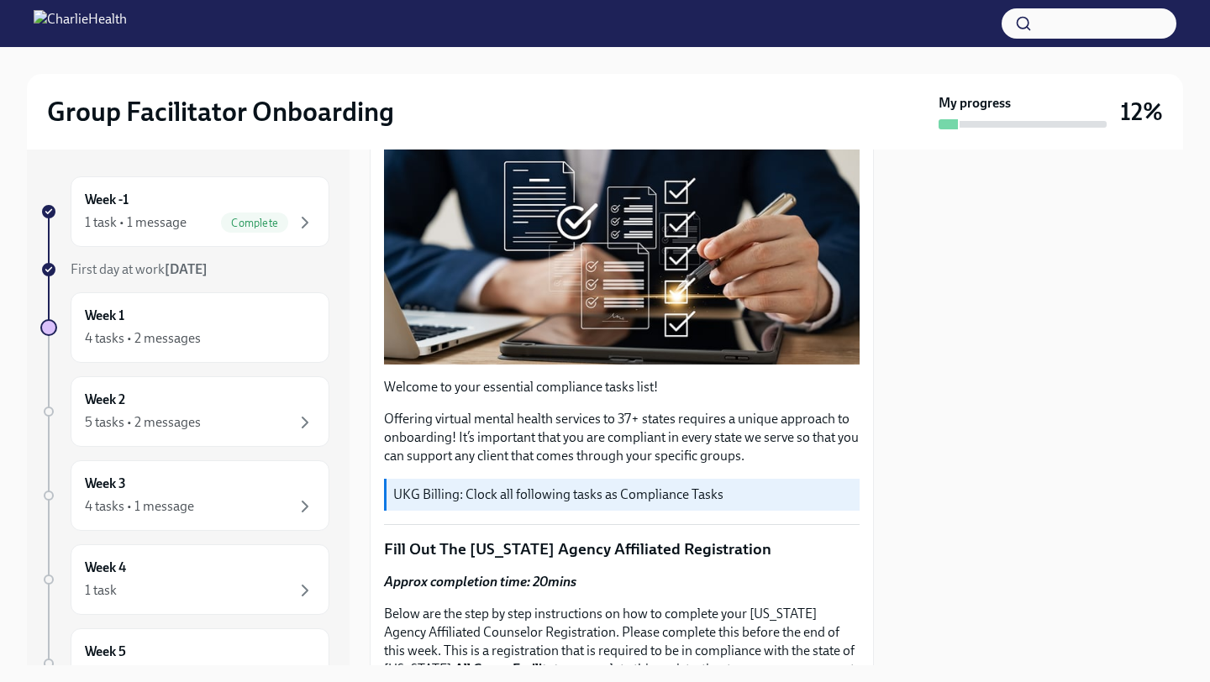
scroll to position [298, 0]
